Goal: Information Seeking & Learning: Compare options

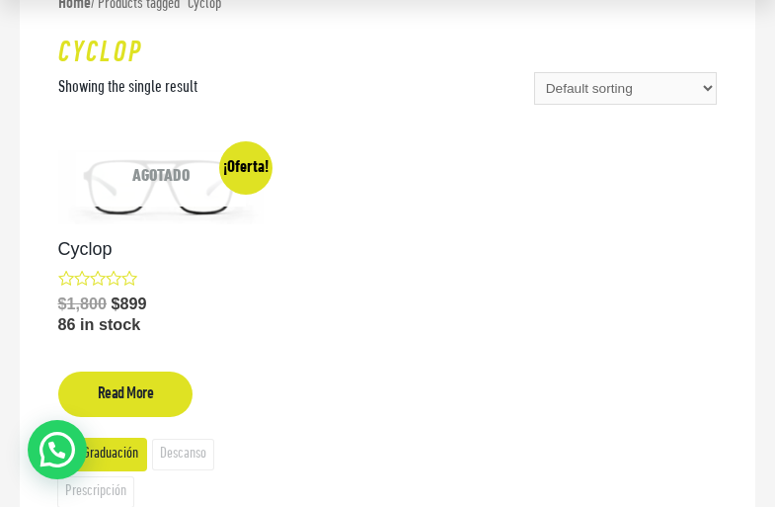
scroll to position [240, 0]
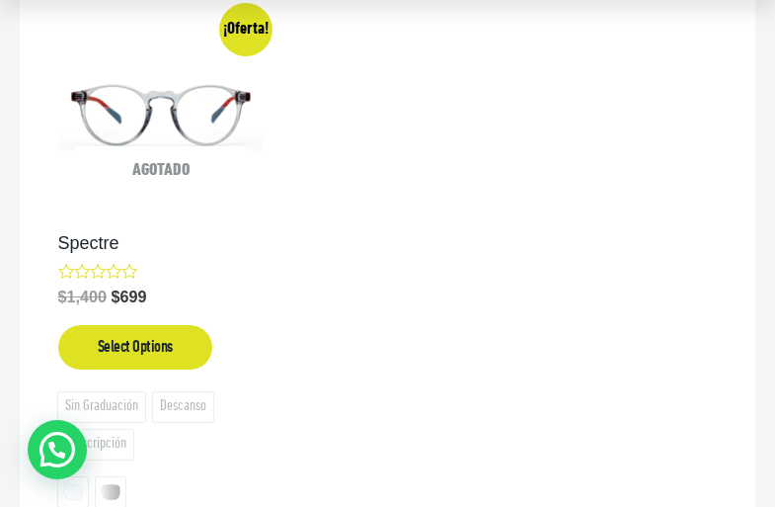
scroll to position [378, 0]
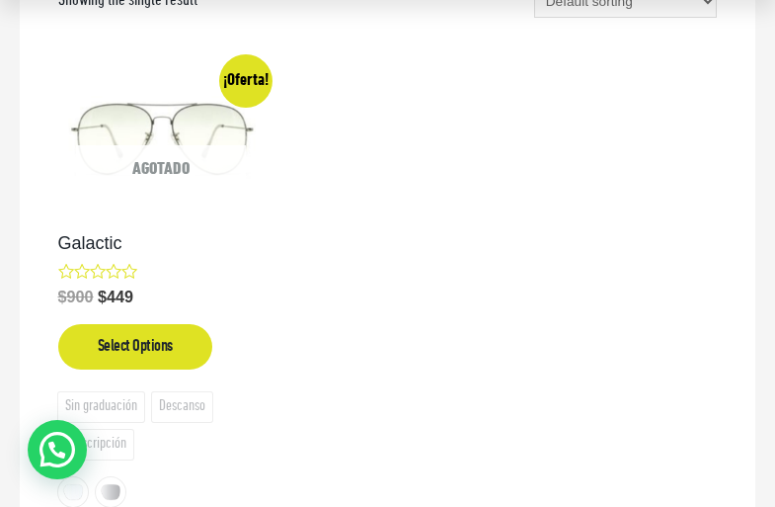
scroll to position [327, 0]
